Goal: Information Seeking & Learning: Learn about a topic

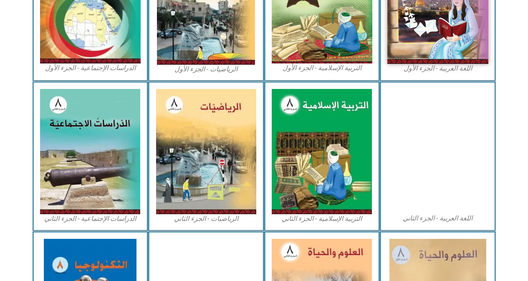
scroll to position [334, 0]
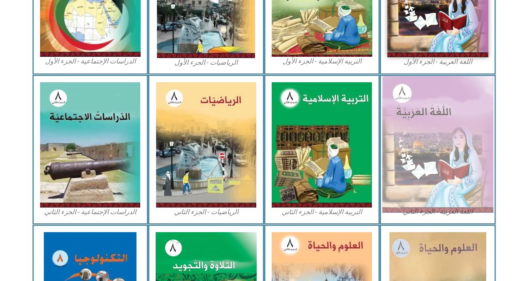
click at [422, 115] on img at bounding box center [438, 144] width 111 height 137
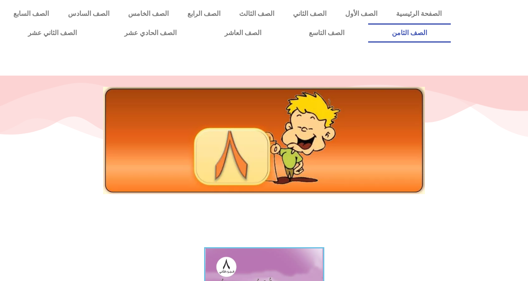
click at [368, 23] on link "الصف الثامن" at bounding box center [409, 32] width 83 height 19
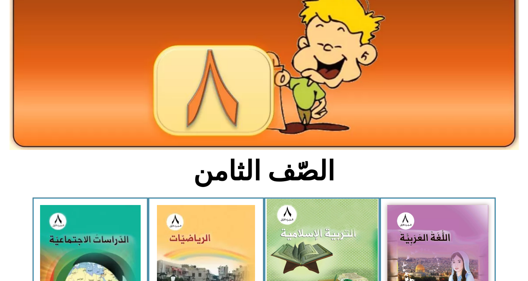
scroll to position [111, 0]
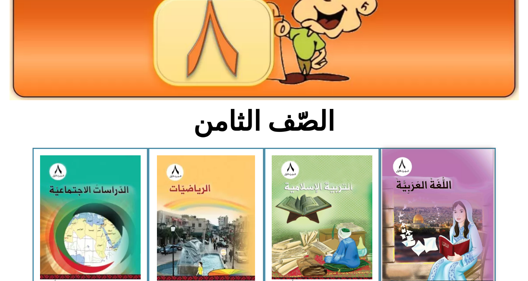
click at [457, 206] on img at bounding box center [438, 217] width 111 height 137
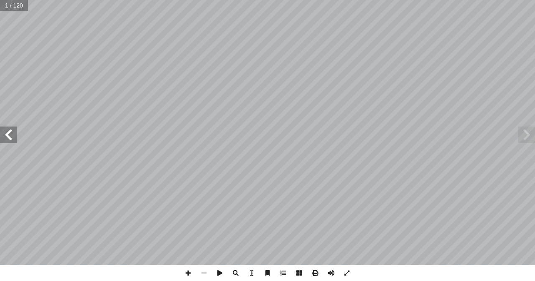
click at [10, 138] on span at bounding box center [8, 135] width 17 height 17
click at [10, 137] on span at bounding box center [8, 135] width 17 height 17
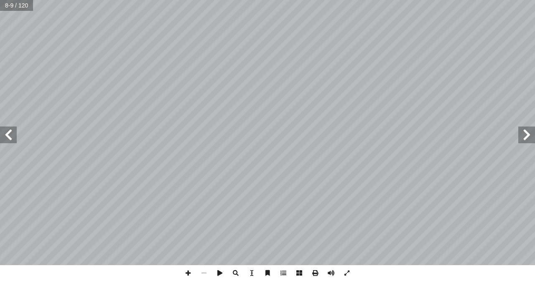
click at [10, 137] on span at bounding box center [8, 135] width 17 height 17
click at [483, 76] on html "الصفحة الرئيسية الصف الأول الصف الثاني الصف الثالث الصف الرابع الصف الخامس الصف…" at bounding box center [267, 38] width 535 height 76
click at [9, 138] on span at bounding box center [8, 135] width 17 height 17
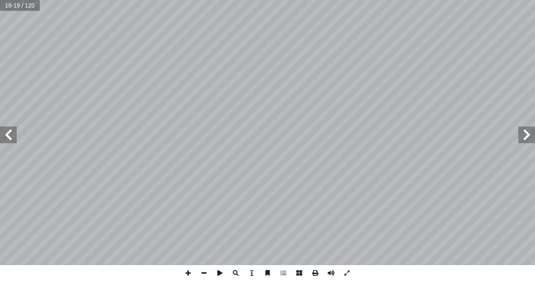
click at [526, 136] on span at bounding box center [526, 135] width 17 height 17
click at [186, 269] on span at bounding box center [188, 273] width 16 height 16
click at [203, 270] on span at bounding box center [204, 273] width 16 height 16
